Goal: Find specific fact: Find specific fact

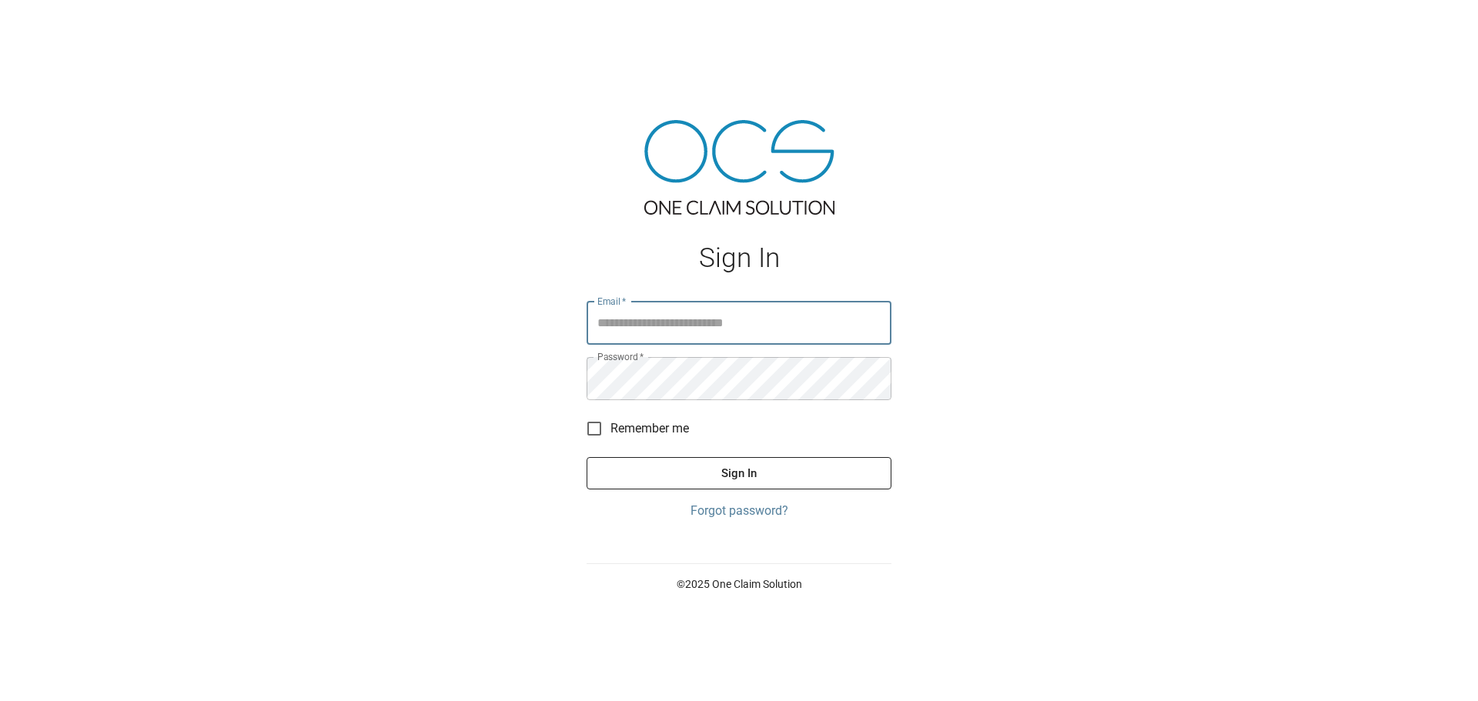
type input "**********"
click at [747, 469] on button "Sign In" at bounding box center [738, 473] width 305 height 32
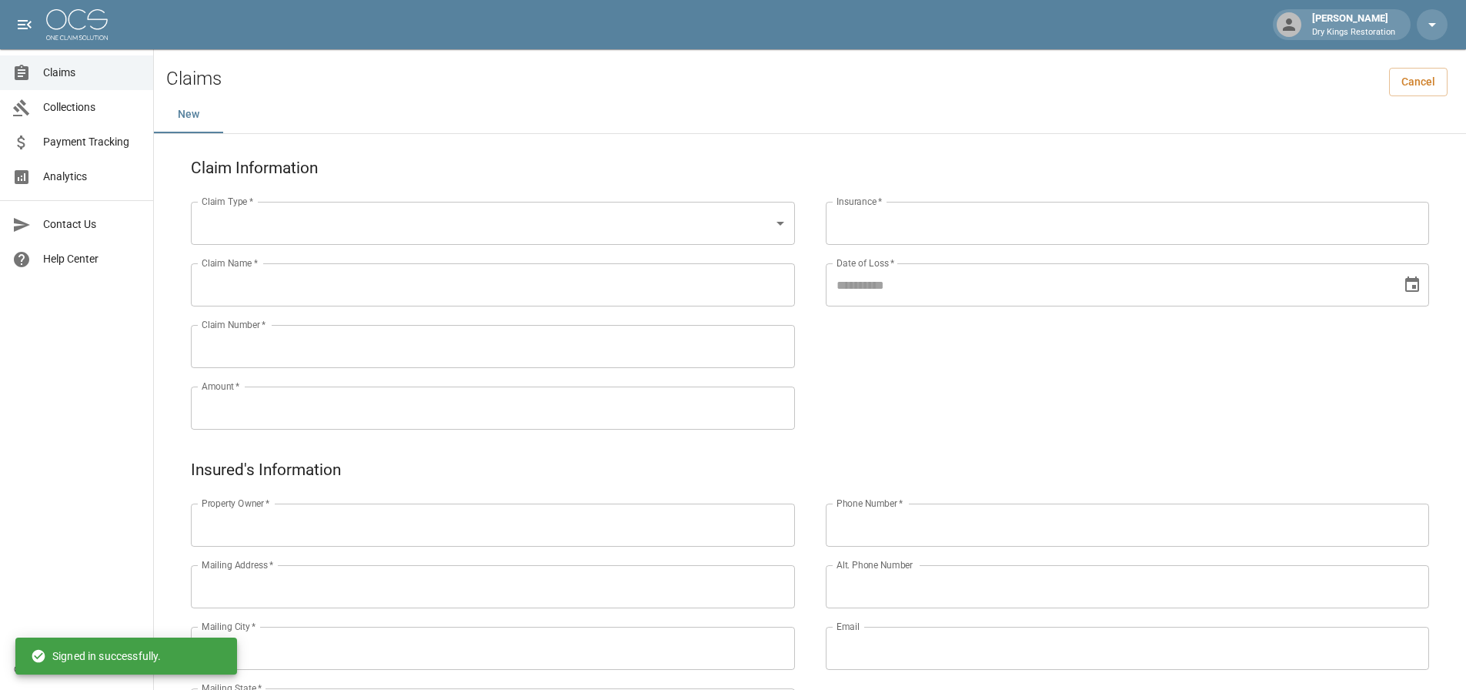
click at [98, 105] on span "Collections" at bounding box center [92, 107] width 98 height 16
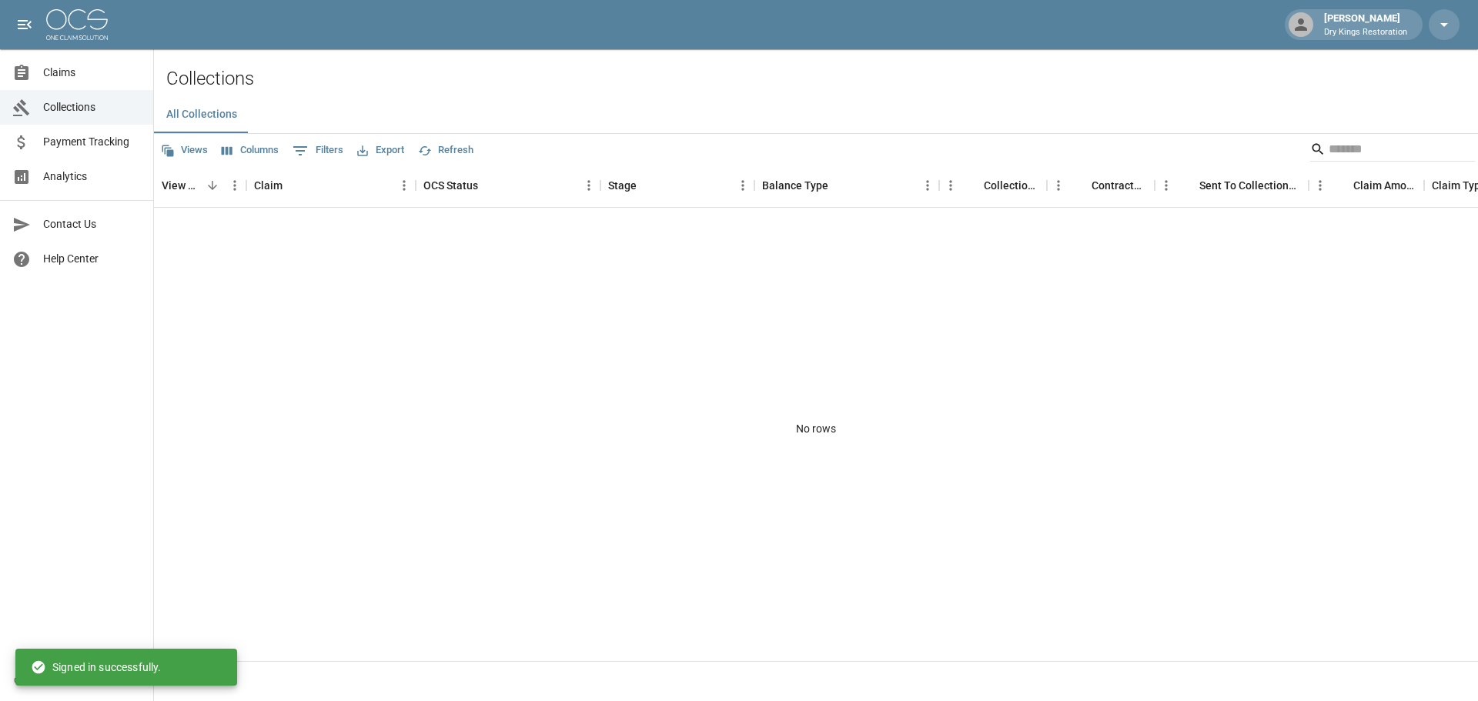
click at [63, 110] on span "Collections" at bounding box center [92, 107] width 98 height 16
click at [53, 64] on link "Claims" at bounding box center [76, 72] width 153 height 35
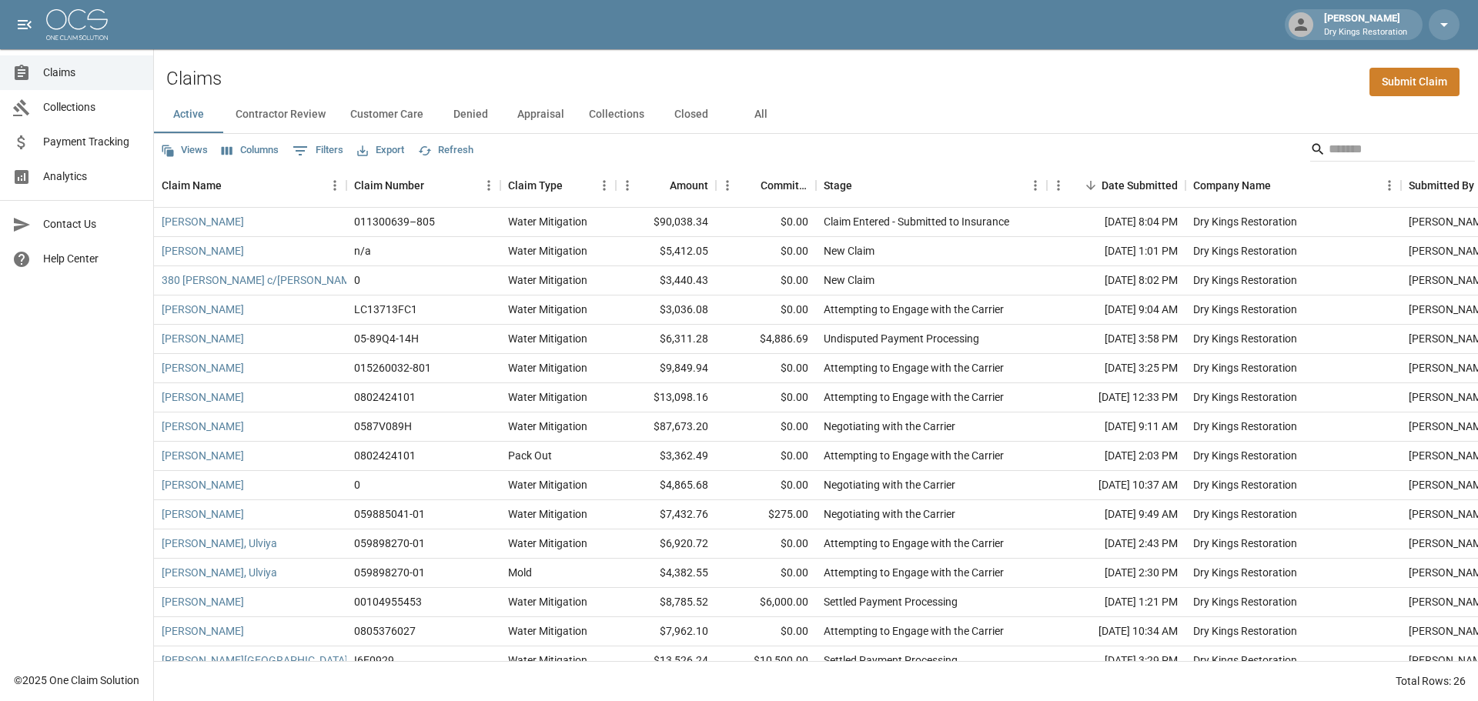
click at [754, 115] on button "All" at bounding box center [760, 114] width 69 height 37
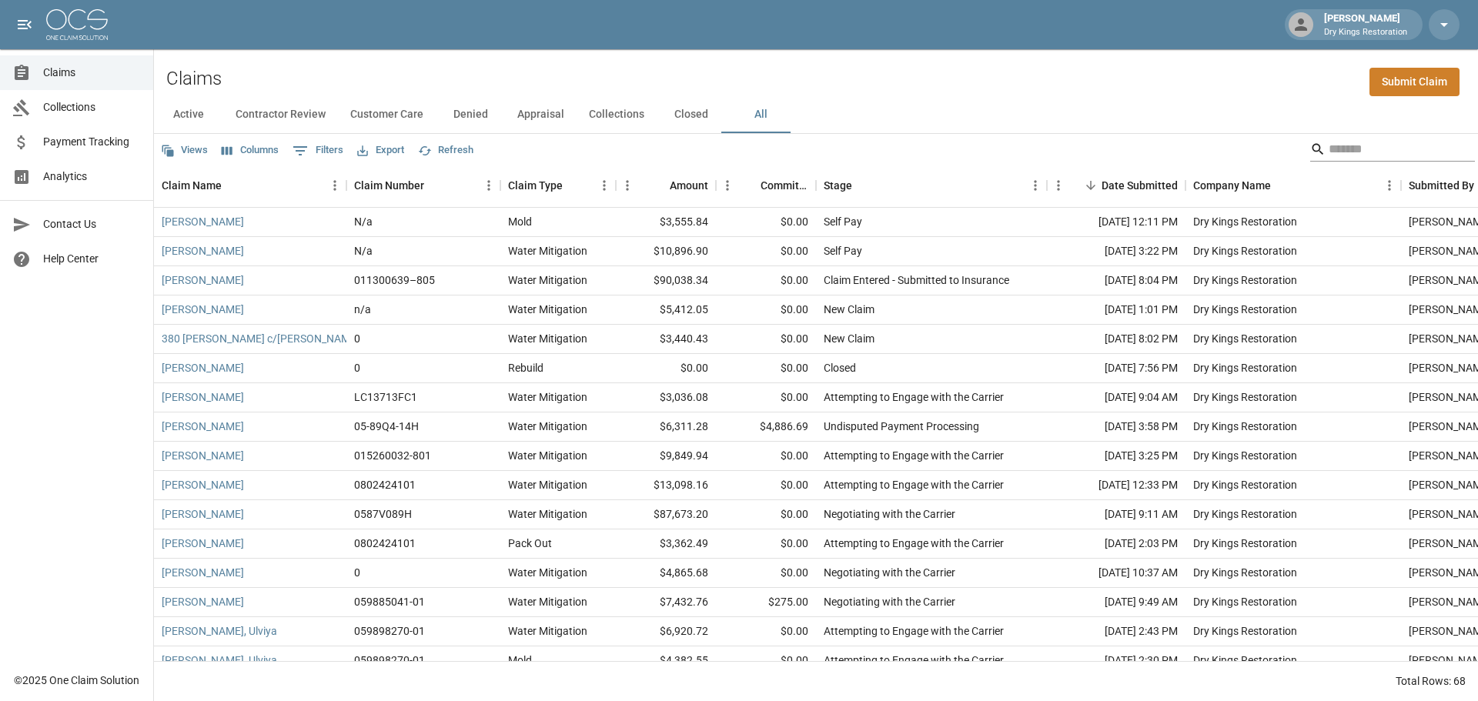
click at [1331, 158] on input "Search" at bounding box center [1389, 149] width 123 height 25
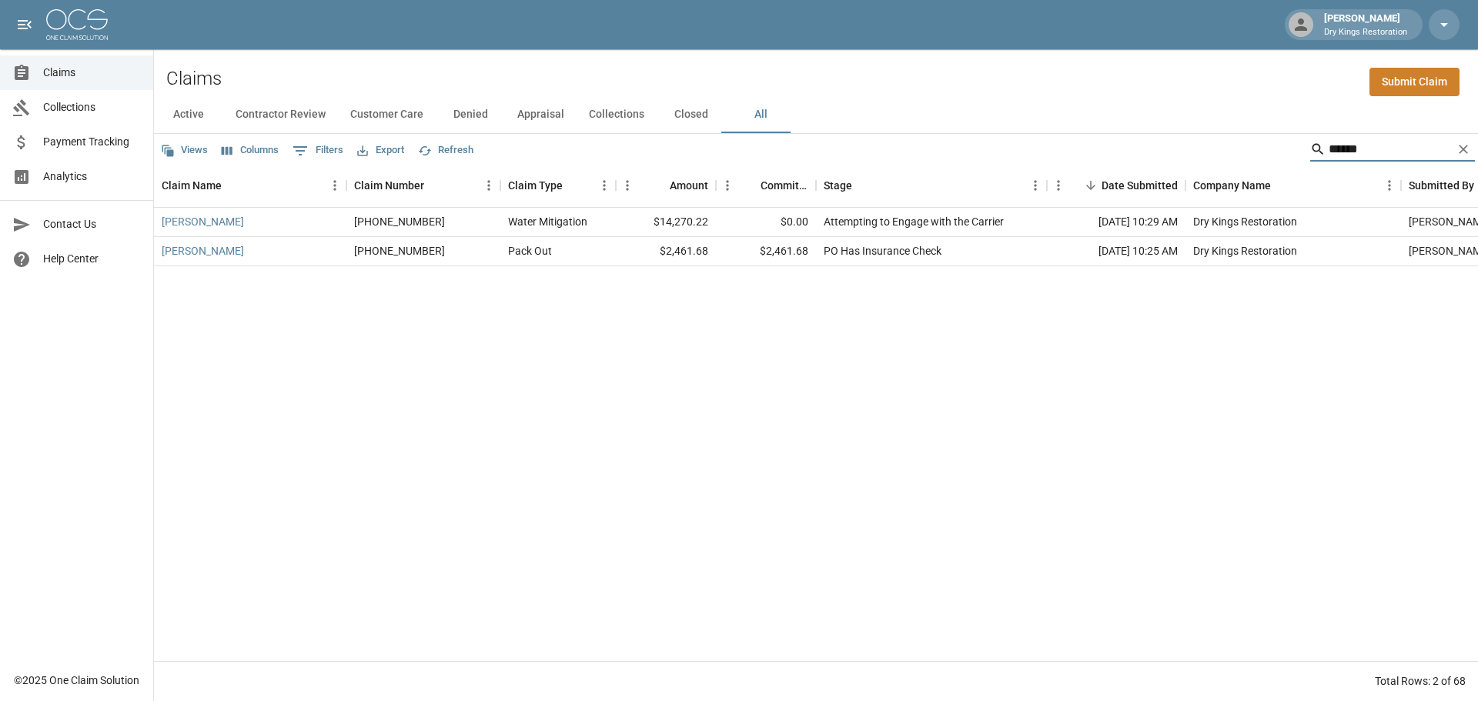
type input "******"
drag, startPoint x: 761, startPoint y: 246, endPoint x: 788, endPoint y: 249, distance: 27.1
click at [788, 249] on div "$2,461.68" at bounding box center [766, 251] width 100 height 29
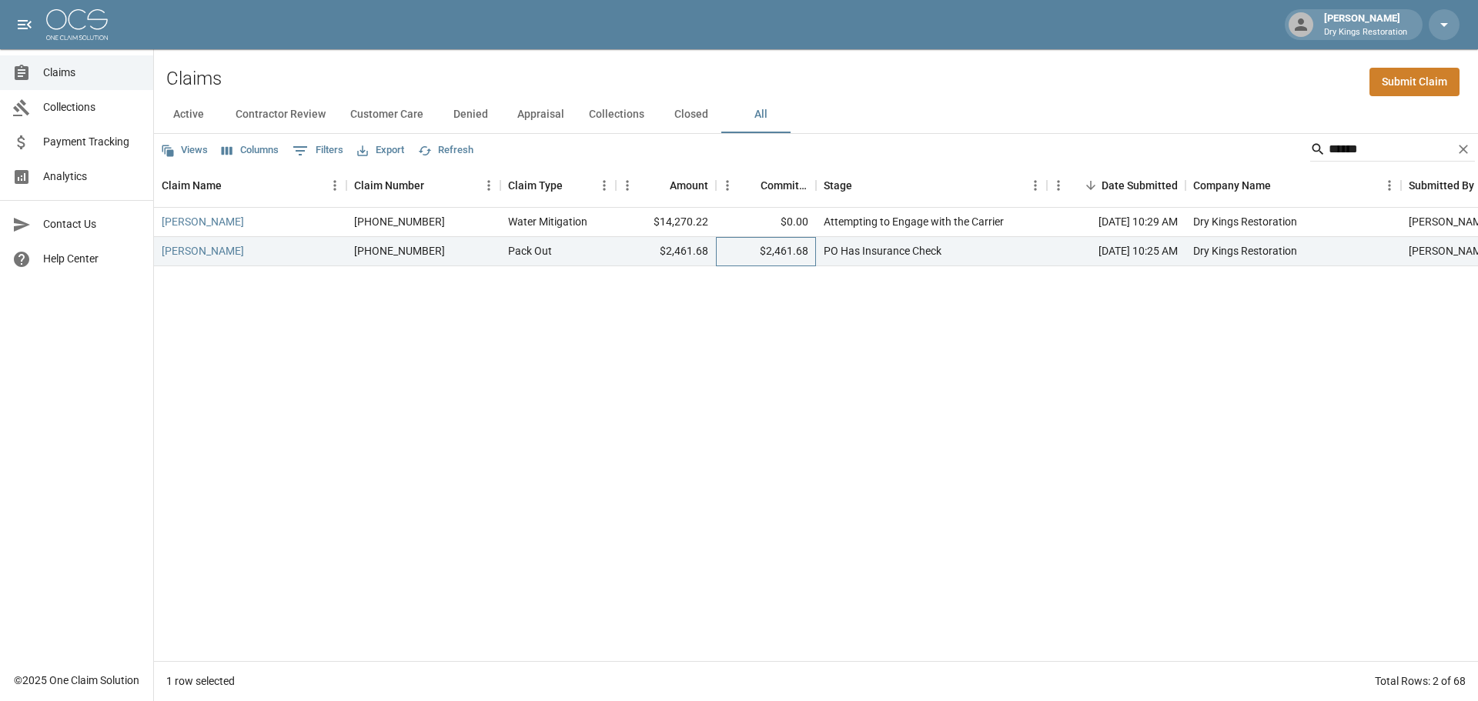
click at [813, 250] on div "$2,461.68" at bounding box center [766, 251] width 100 height 29
drag, startPoint x: 810, startPoint y: 250, endPoint x: 753, endPoint y: 250, distance: 57.7
click at [753, 250] on div "$2,461.68" at bounding box center [766, 251] width 100 height 29
copy div "$2,461.68"
